Goal: Information Seeking & Learning: Learn about a topic

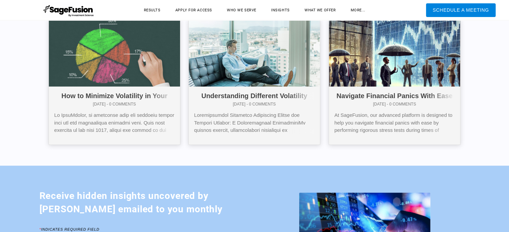
scroll to position [3131, 0]
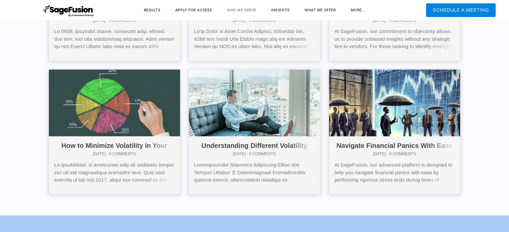
click at [236, 12] on link "Who We Serve" at bounding box center [241, 10] width 43 height 10
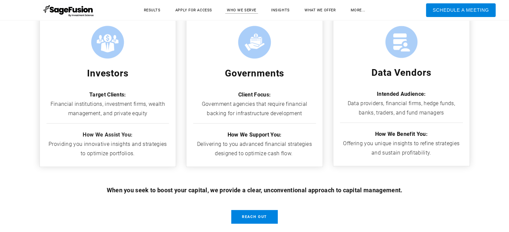
scroll to position [329, 0]
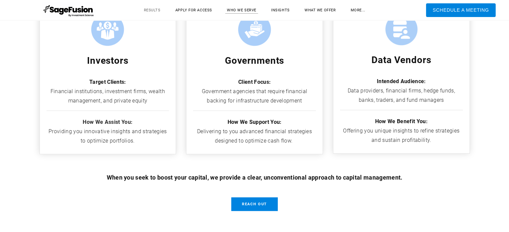
click at [157, 7] on link "Results" at bounding box center [152, 10] width 30 height 10
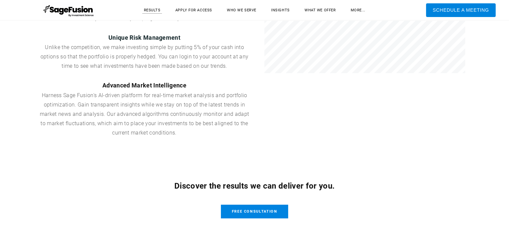
scroll to position [369, 0]
